Goal: Task Accomplishment & Management: Use online tool/utility

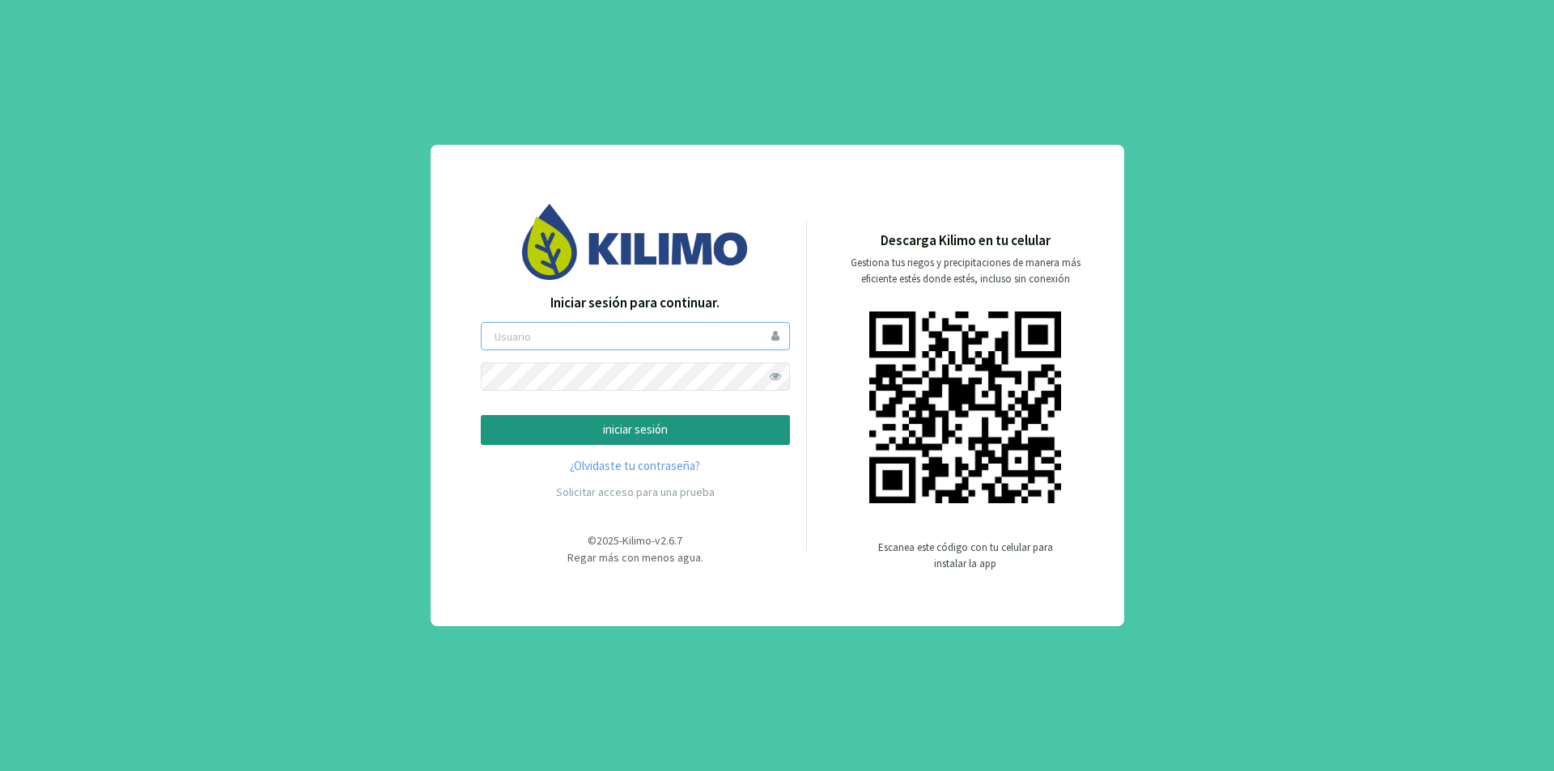
type input "lamili"
click at [680, 430] on p "iniciar sesión" at bounding box center [635, 430] width 282 height 19
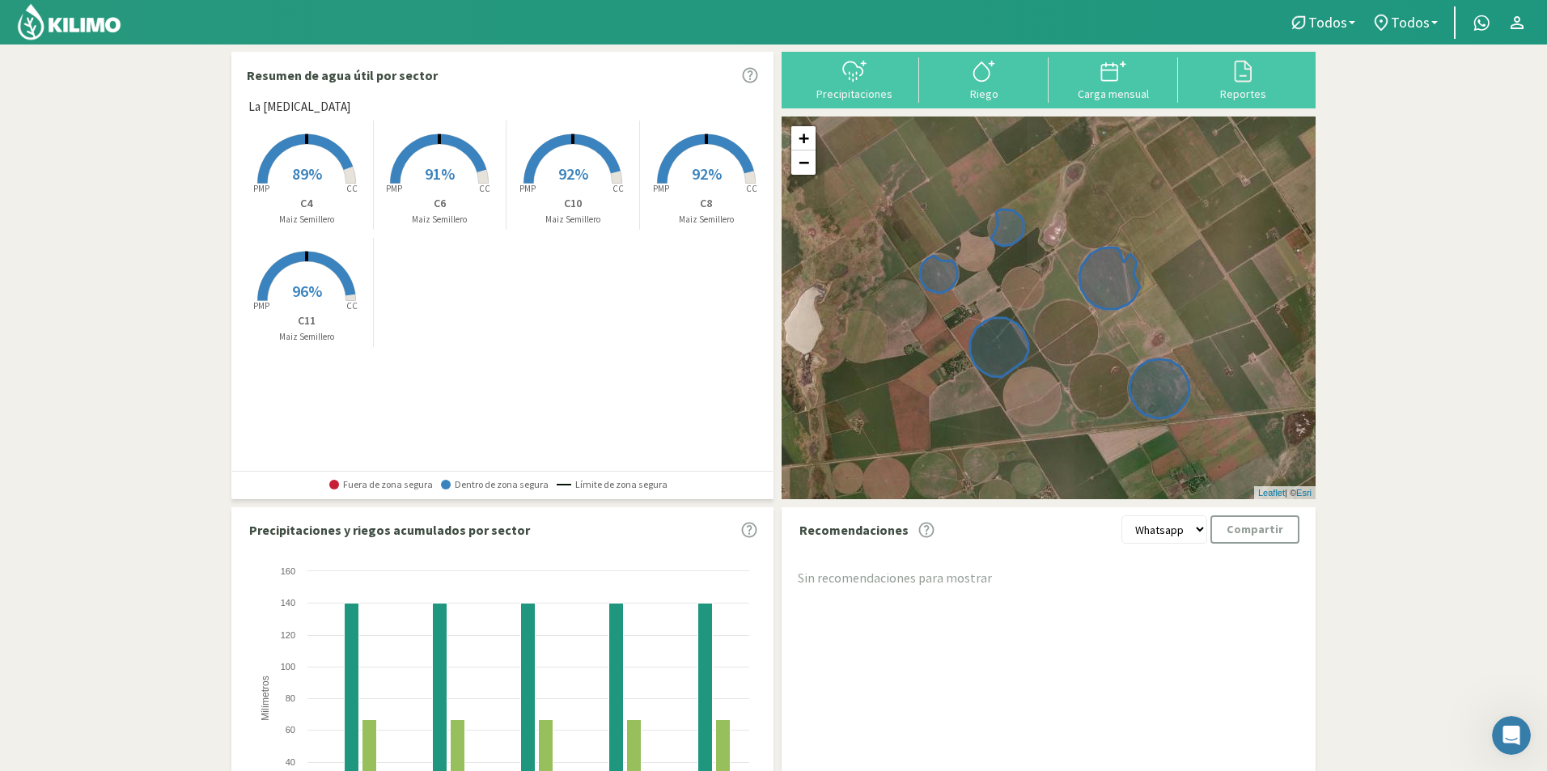
click at [713, 168] on span "92%" at bounding box center [707, 173] width 30 height 20
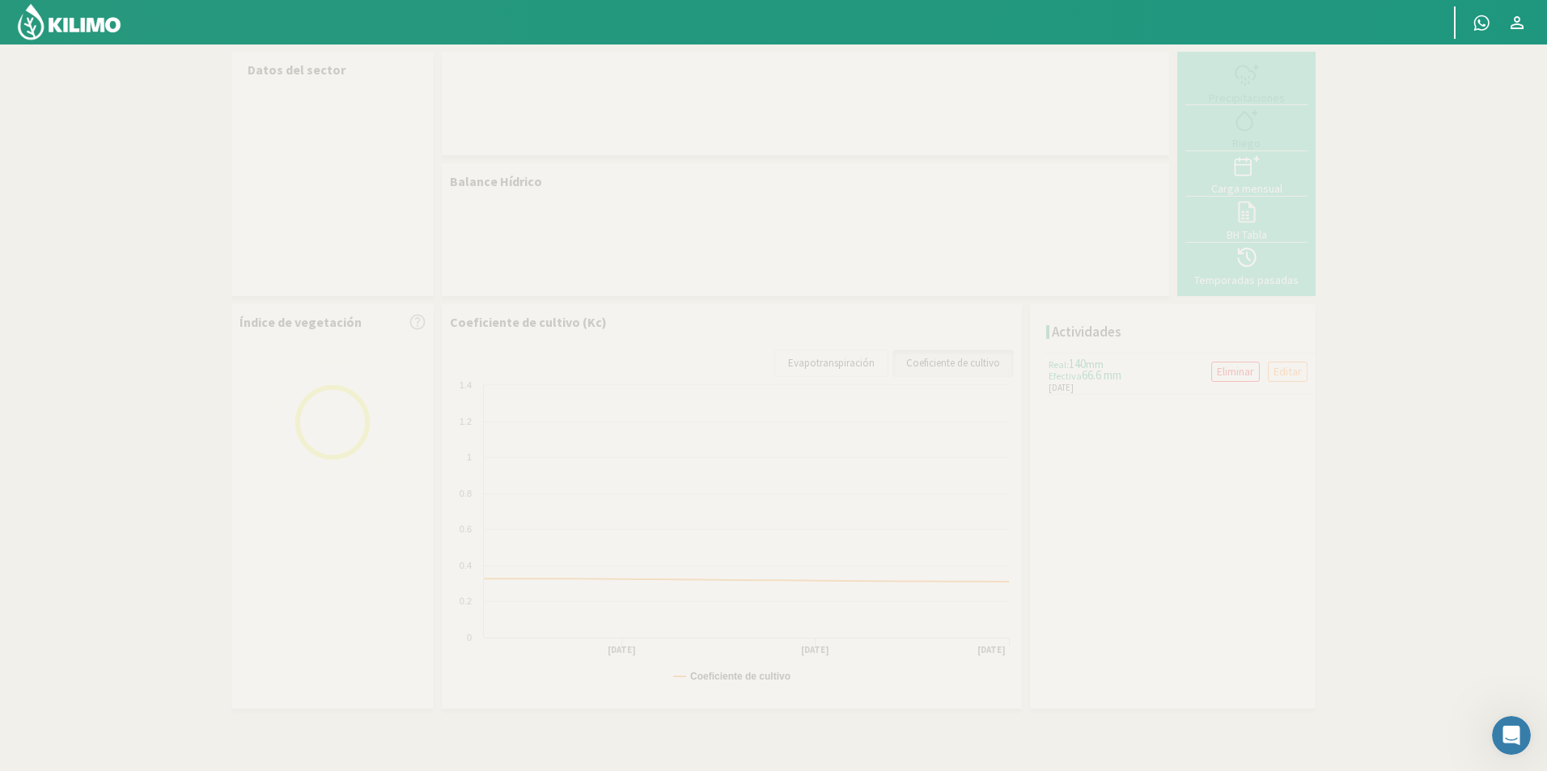
select select "4: Object"
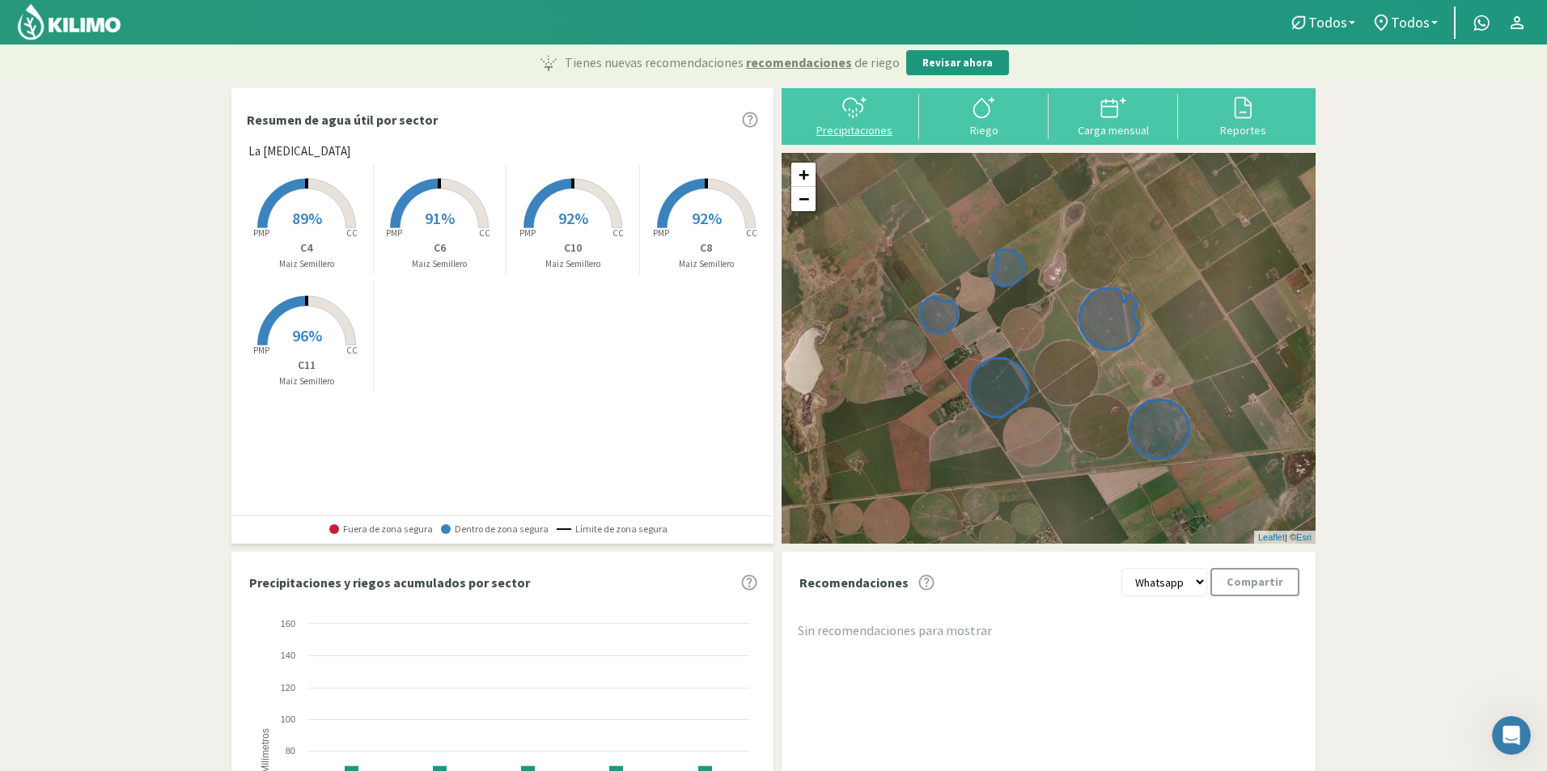
click at [859, 114] on icon at bounding box center [854, 108] width 26 height 26
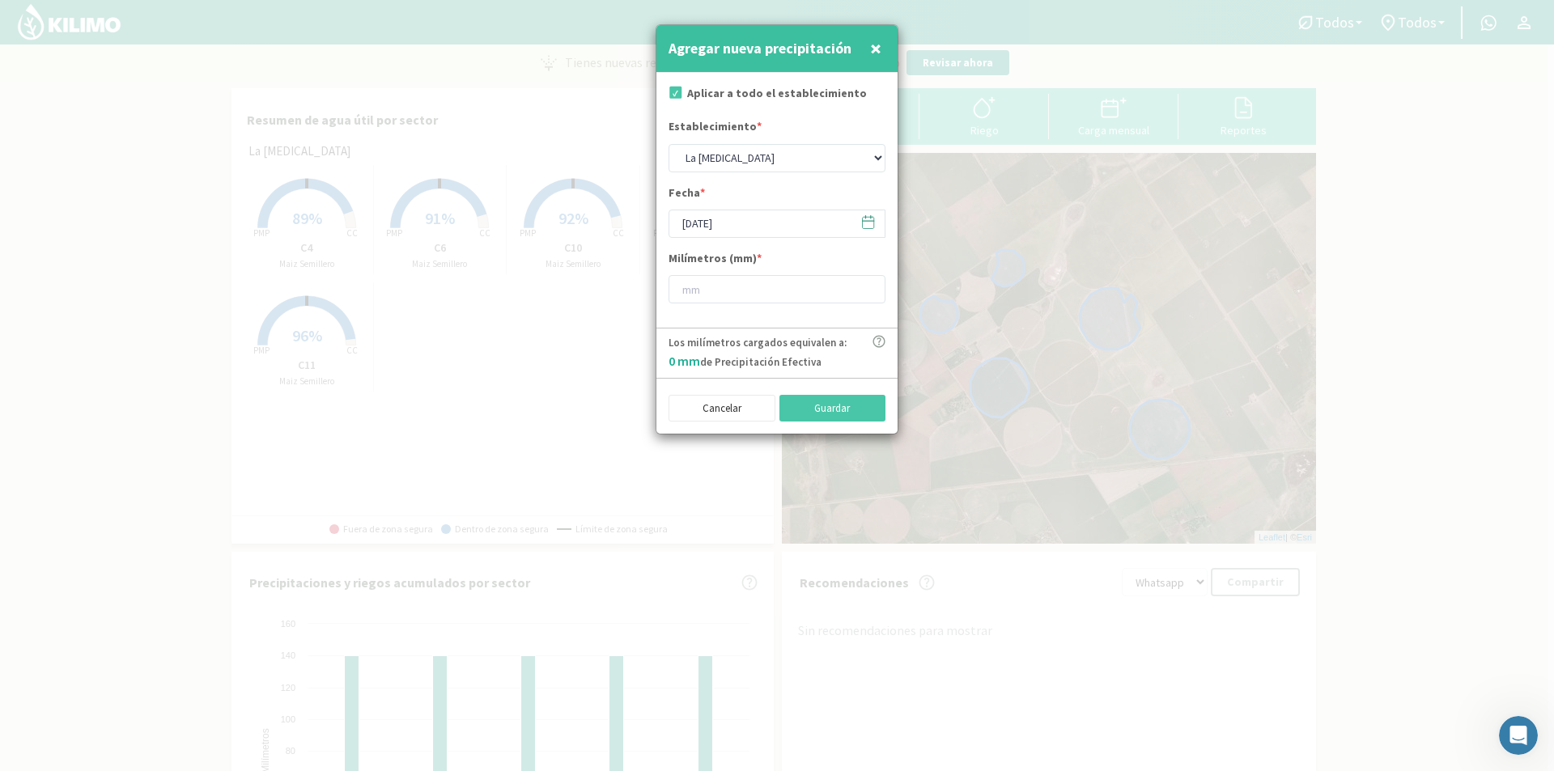
click at [868, 219] on icon at bounding box center [867, 221] width 15 height 15
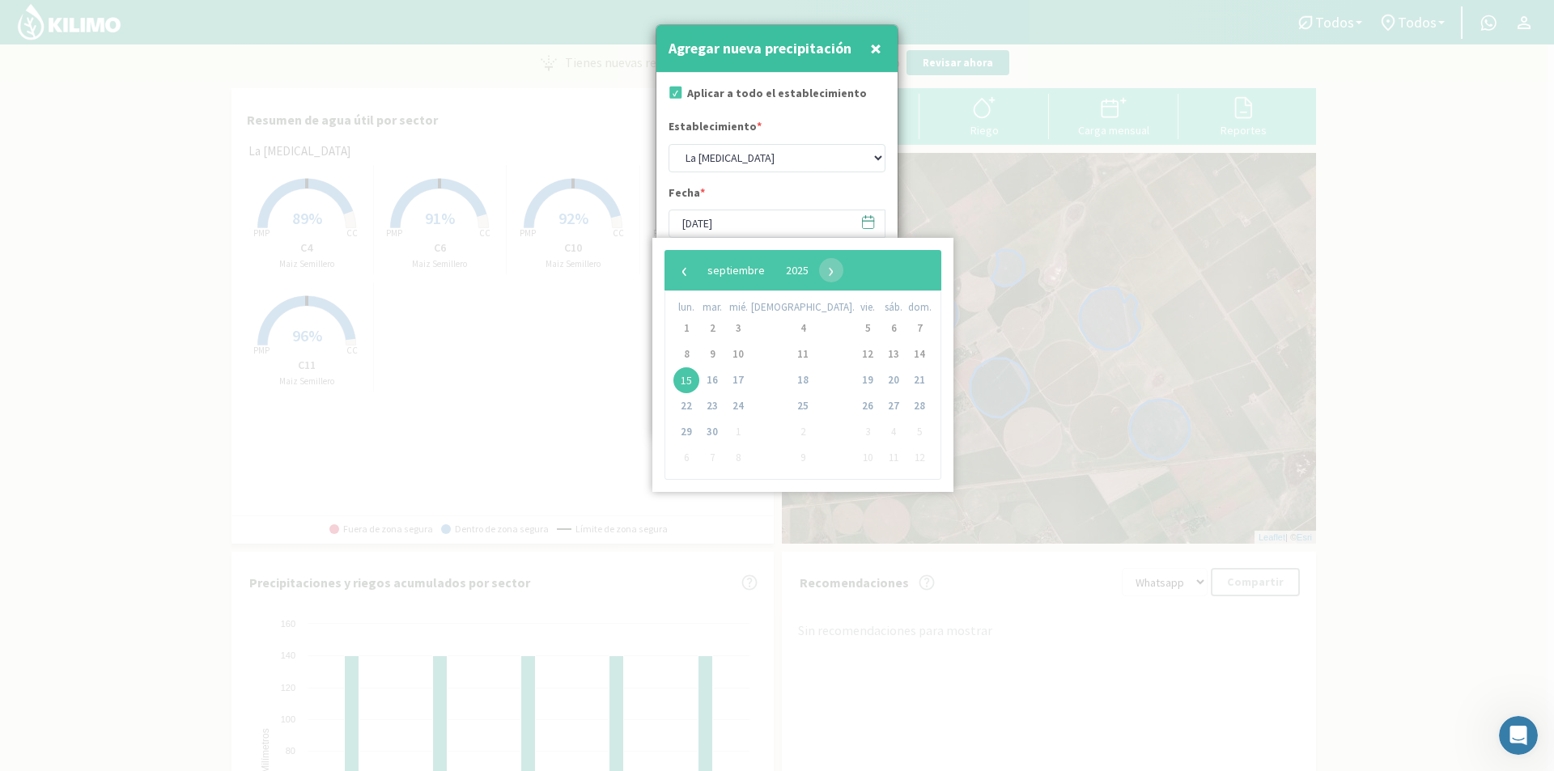
click at [868, 219] on icon at bounding box center [867, 221] width 15 height 15
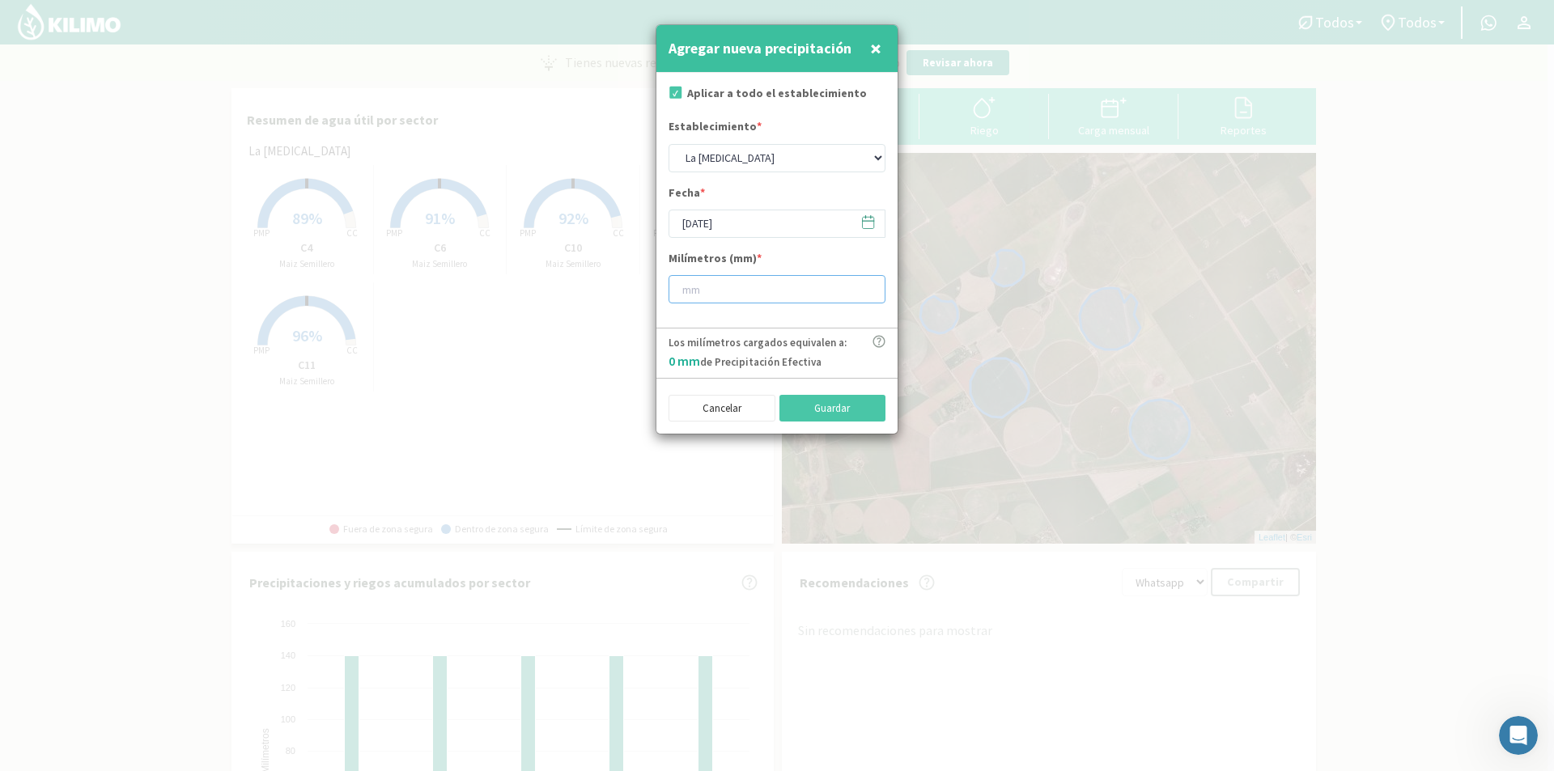
click at [714, 291] on input "number" at bounding box center [776, 289] width 217 height 28
type input "26"
click at [822, 405] on button "Guardar" at bounding box center [832, 409] width 107 height 28
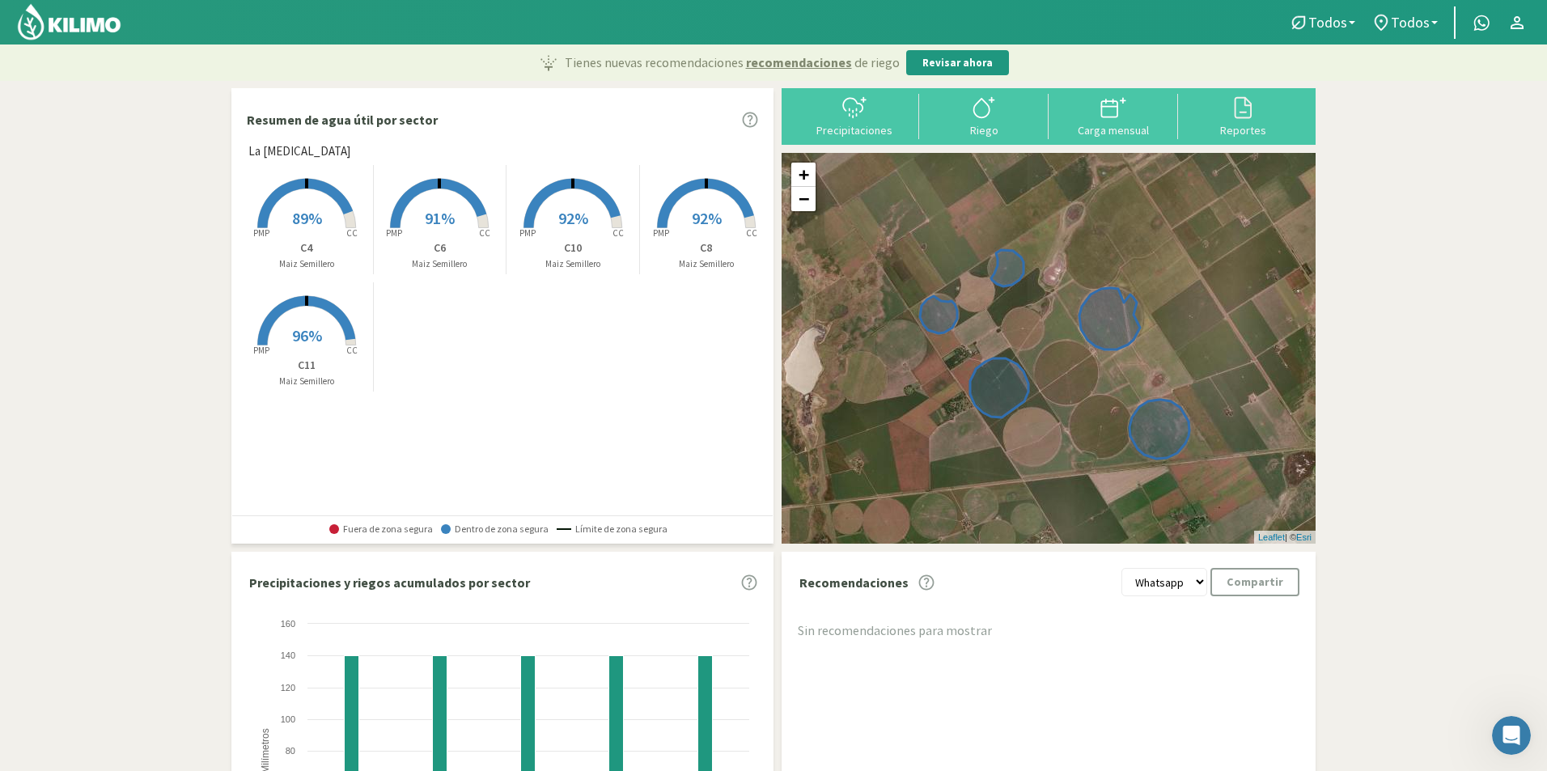
click at [316, 216] on span "89%" at bounding box center [307, 218] width 30 height 20
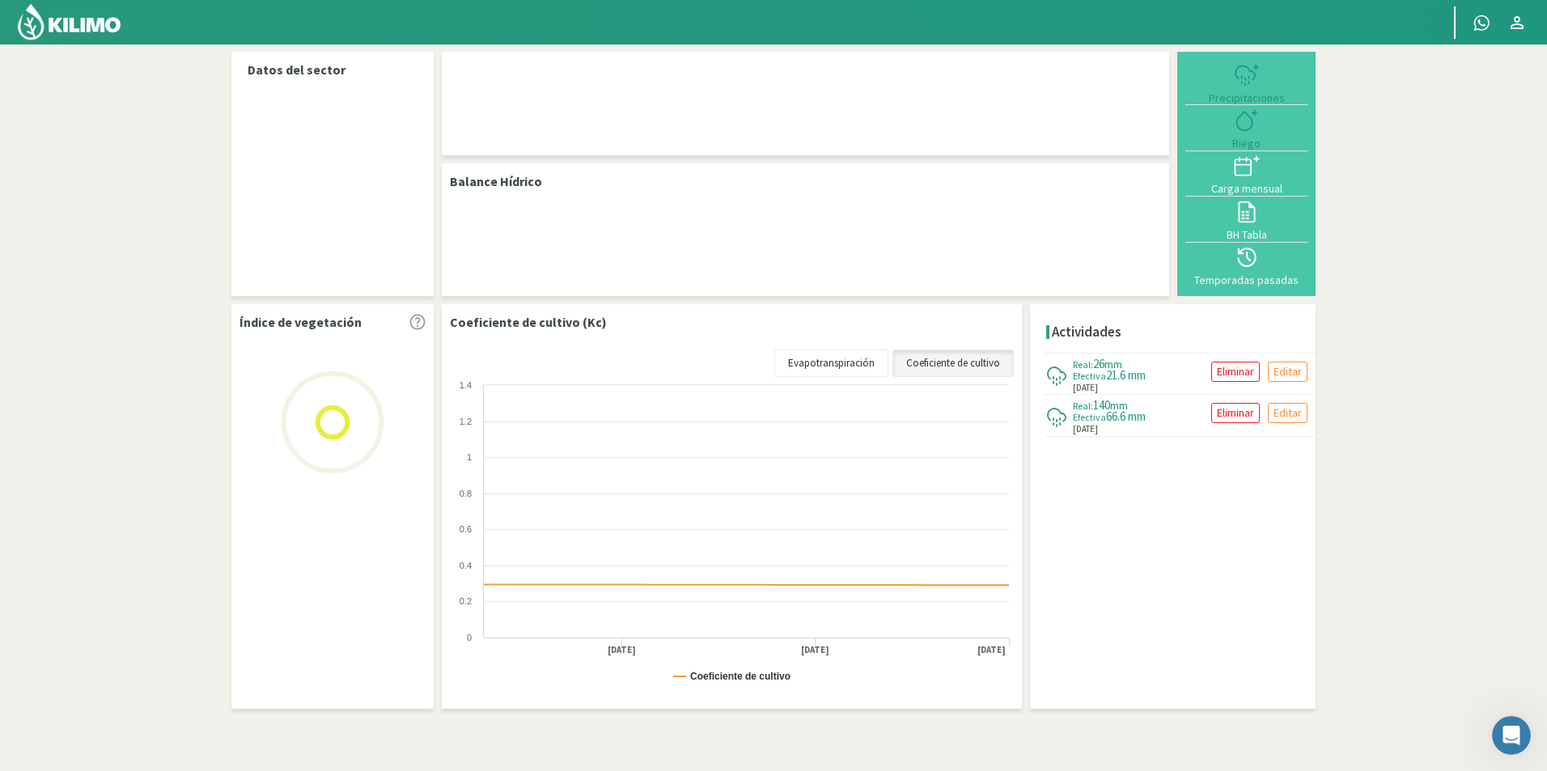
select select "2: Object"
